Goal: Task Accomplishment & Management: Complete application form

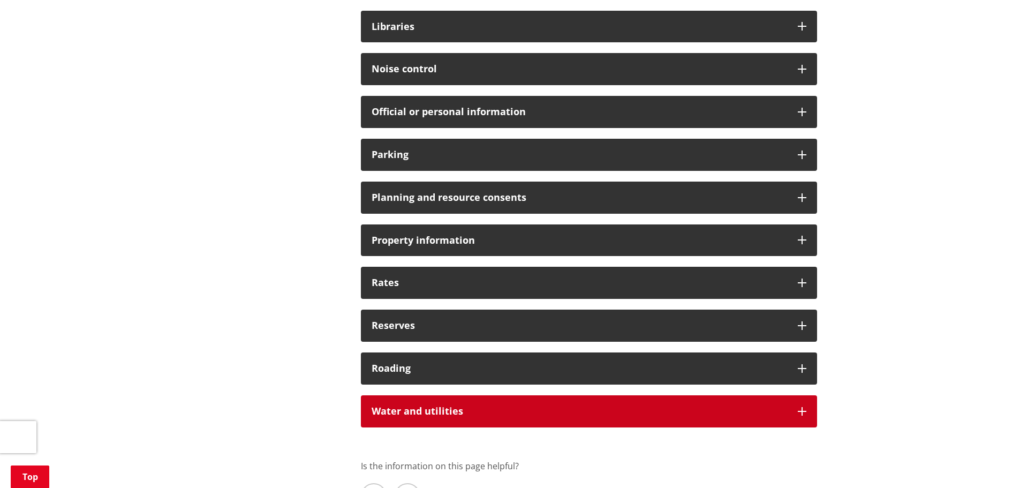
scroll to position [803, 0]
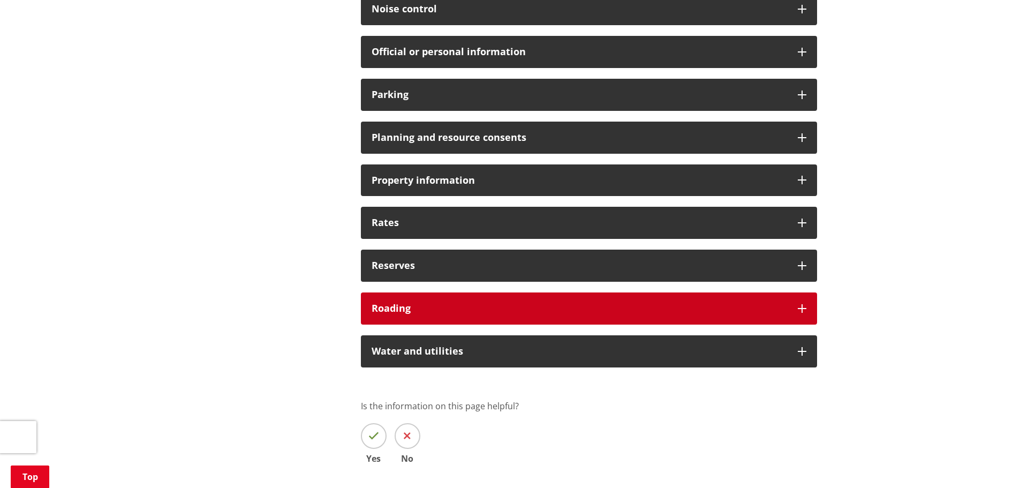
click at [419, 311] on h3 "Roading" at bounding box center [578, 308] width 415 height 11
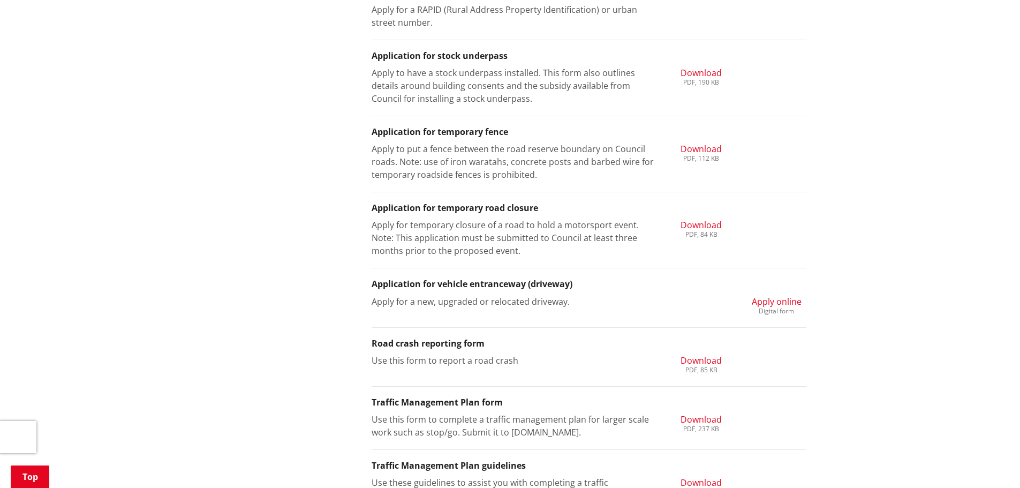
scroll to position [1606, 0]
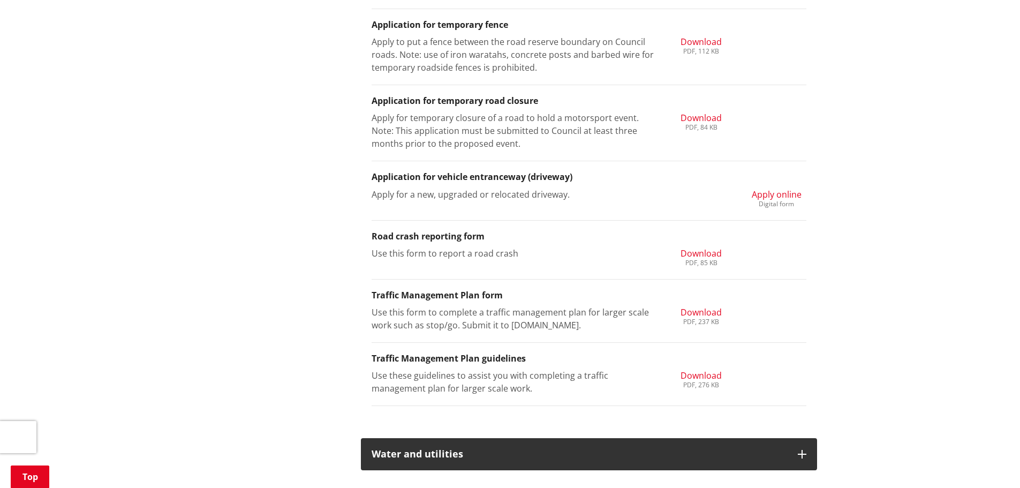
click at [779, 194] on span "Apply online" at bounding box center [776, 194] width 50 height 12
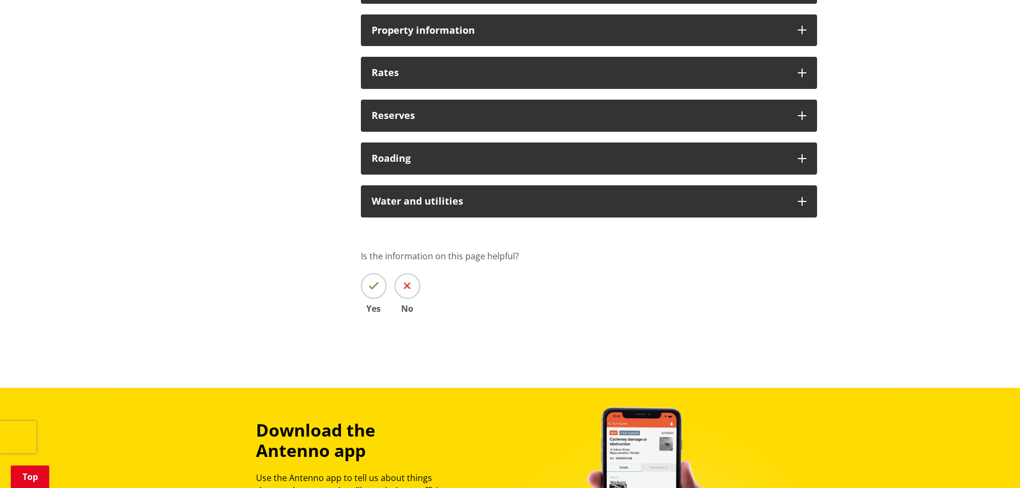
scroll to position [789, 0]
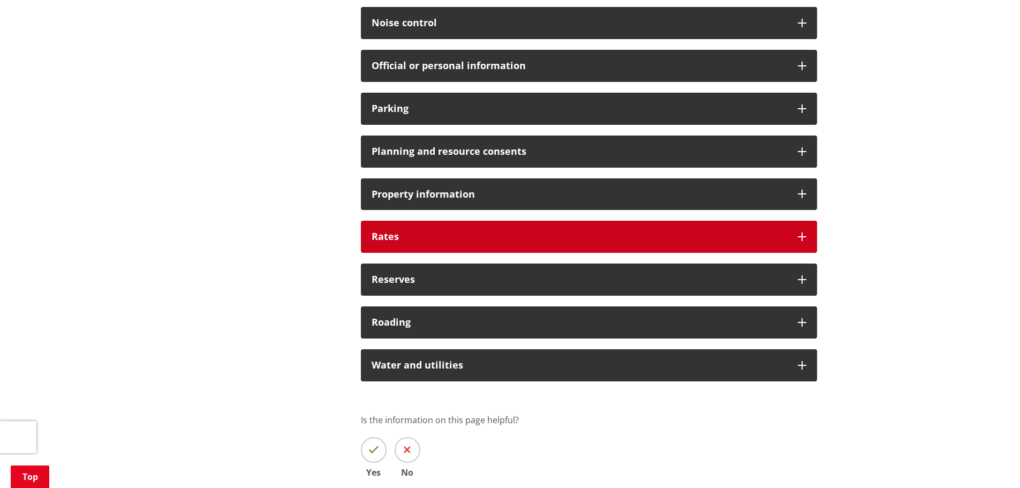
click at [399, 224] on div "Rates" at bounding box center [589, 237] width 456 height 32
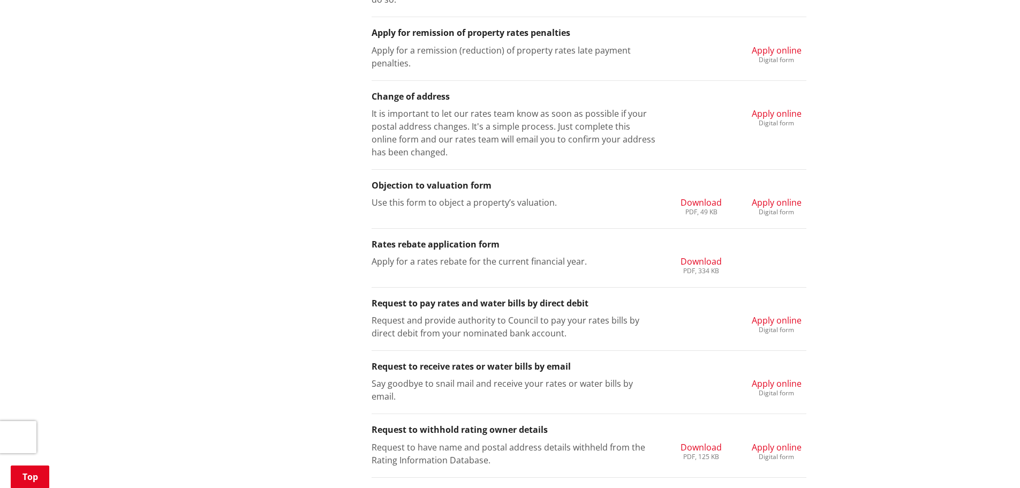
scroll to position [1164, 0]
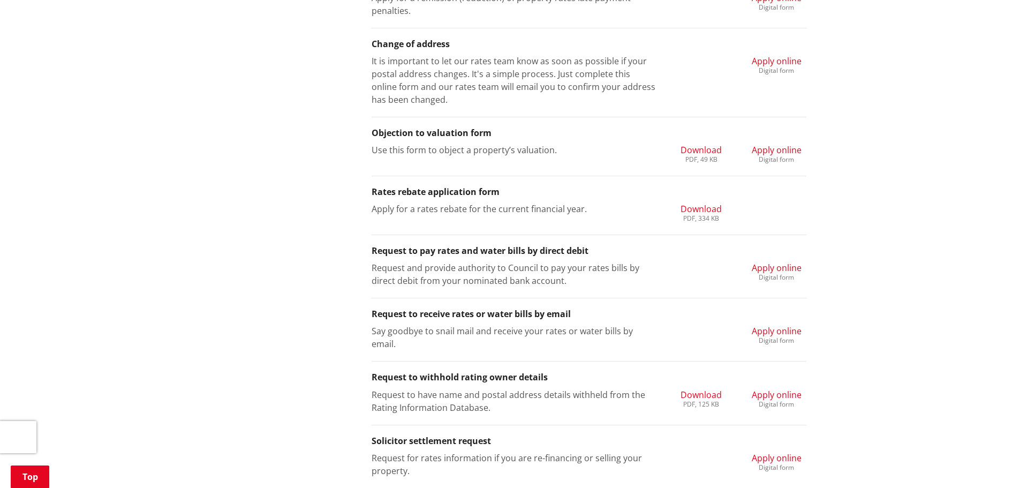
click at [777, 334] on span "Apply online" at bounding box center [776, 331] width 50 height 12
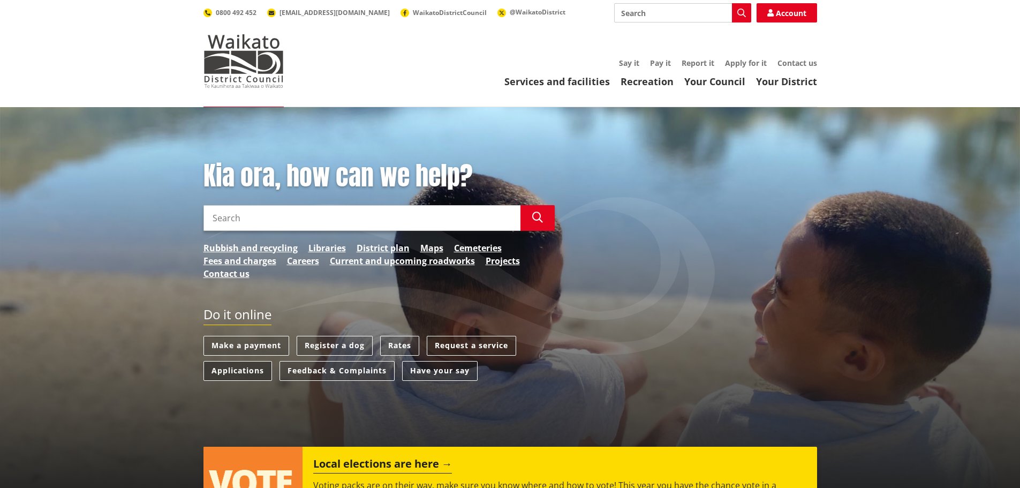
click at [237, 366] on link "Applications" at bounding box center [237, 371] width 69 height 20
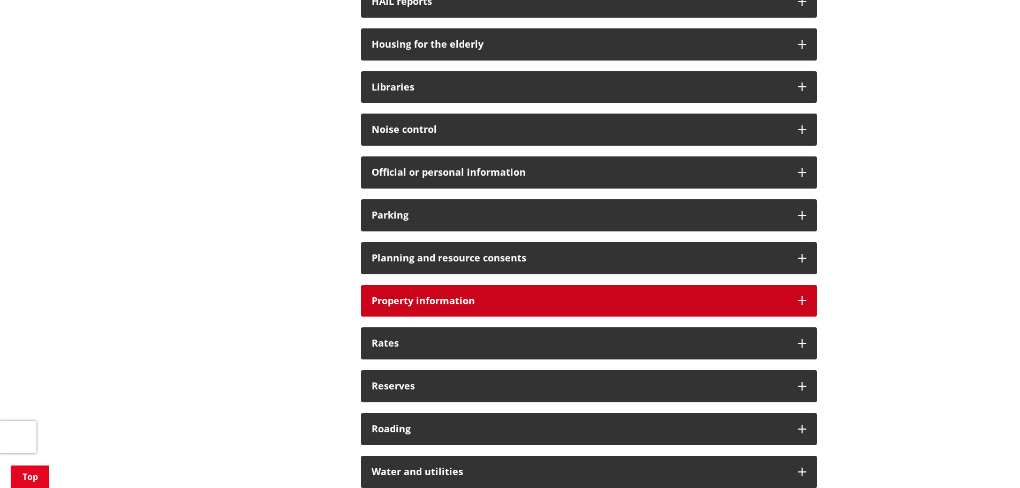
scroll to position [696, 0]
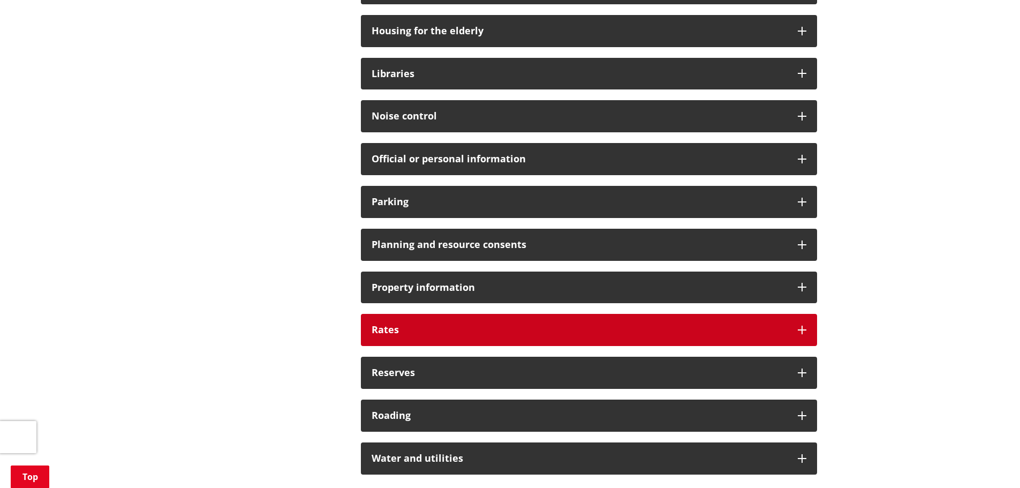
click at [396, 328] on h3 "Rates" at bounding box center [578, 329] width 415 height 11
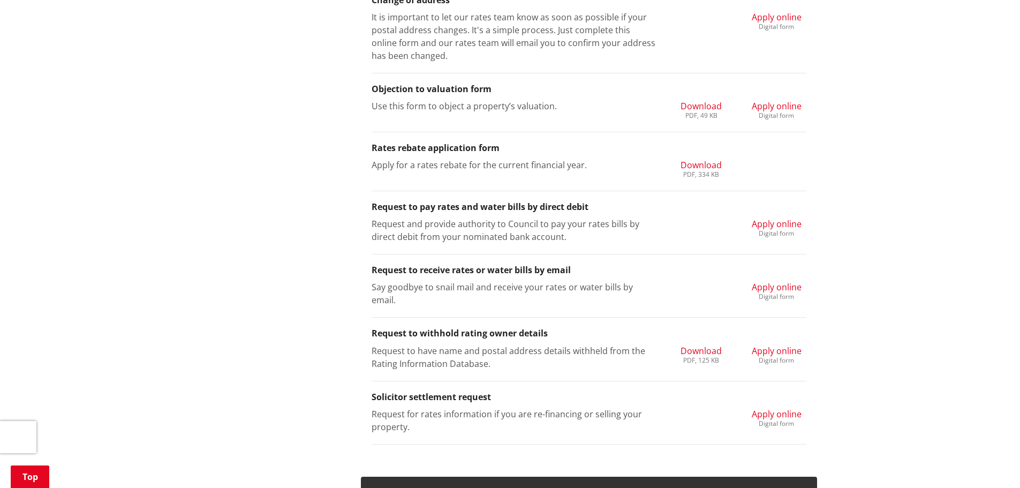
scroll to position [1285, 0]
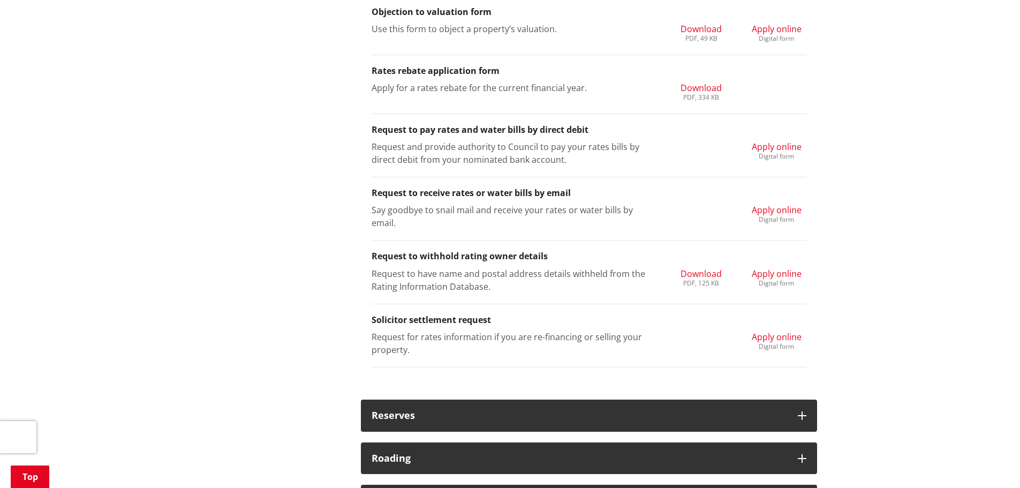
click at [774, 214] on span "Apply online" at bounding box center [776, 210] width 50 height 12
